Goal: Task Accomplishment & Management: Use online tool/utility

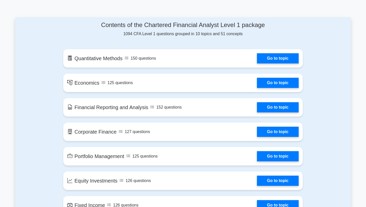
scroll to position [253, 0]
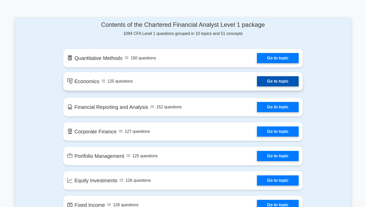
click at [271, 82] on link "Go to topic" at bounding box center [278, 81] width 42 height 10
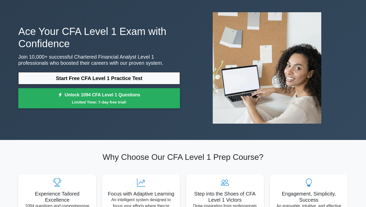
scroll to position [0, 0]
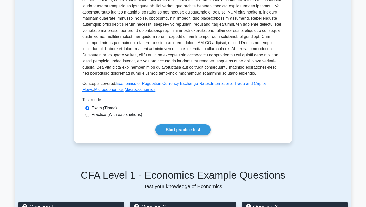
scroll to position [147, 0]
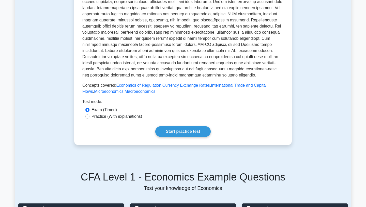
click at [90, 116] on div "Practice (With explanations)" at bounding box center [182, 116] width 195 height 6
click at [89, 116] on input "Practice (With explanations)" at bounding box center [87, 116] width 4 height 4
radio input "true"
click at [164, 133] on link "Start practice test" at bounding box center [182, 131] width 55 height 11
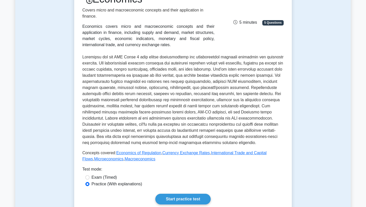
scroll to position [0, 0]
